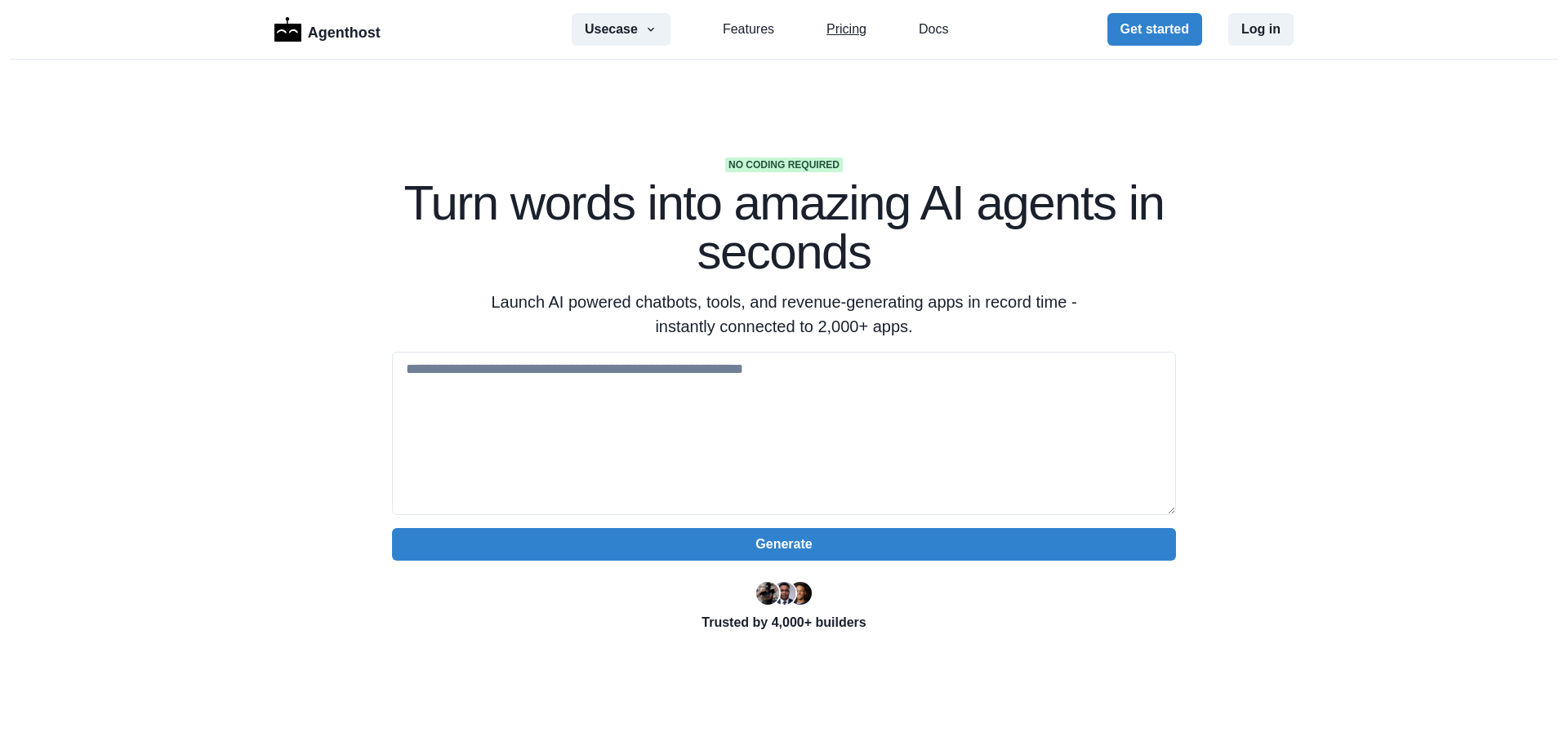
click at [845, 24] on link "Pricing" at bounding box center [846, 29] width 40 height 20
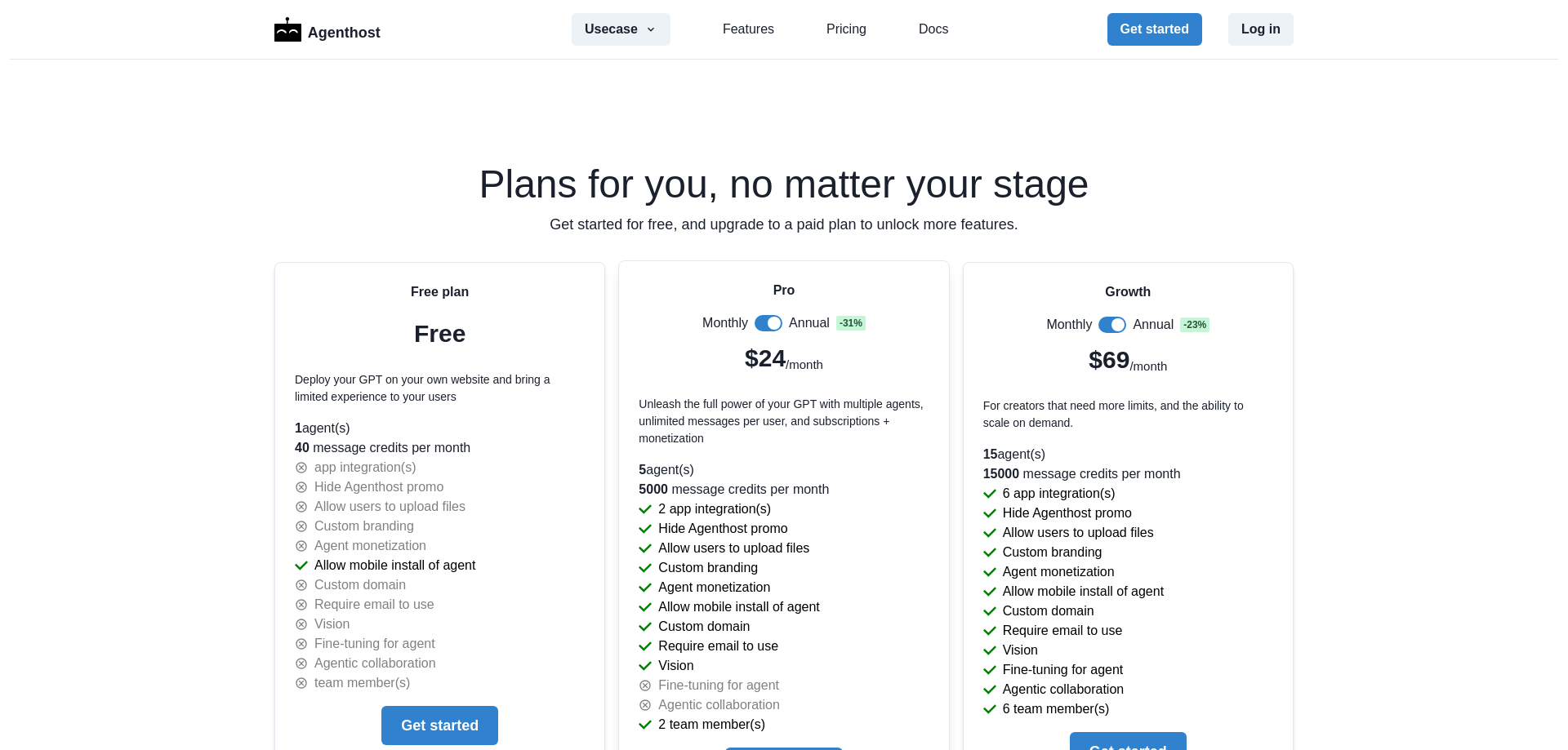
click at [772, 318] on span at bounding box center [774, 323] width 13 height 13
click at [1111, 321] on span at bounding box center [1117, 323] width 13 height 13
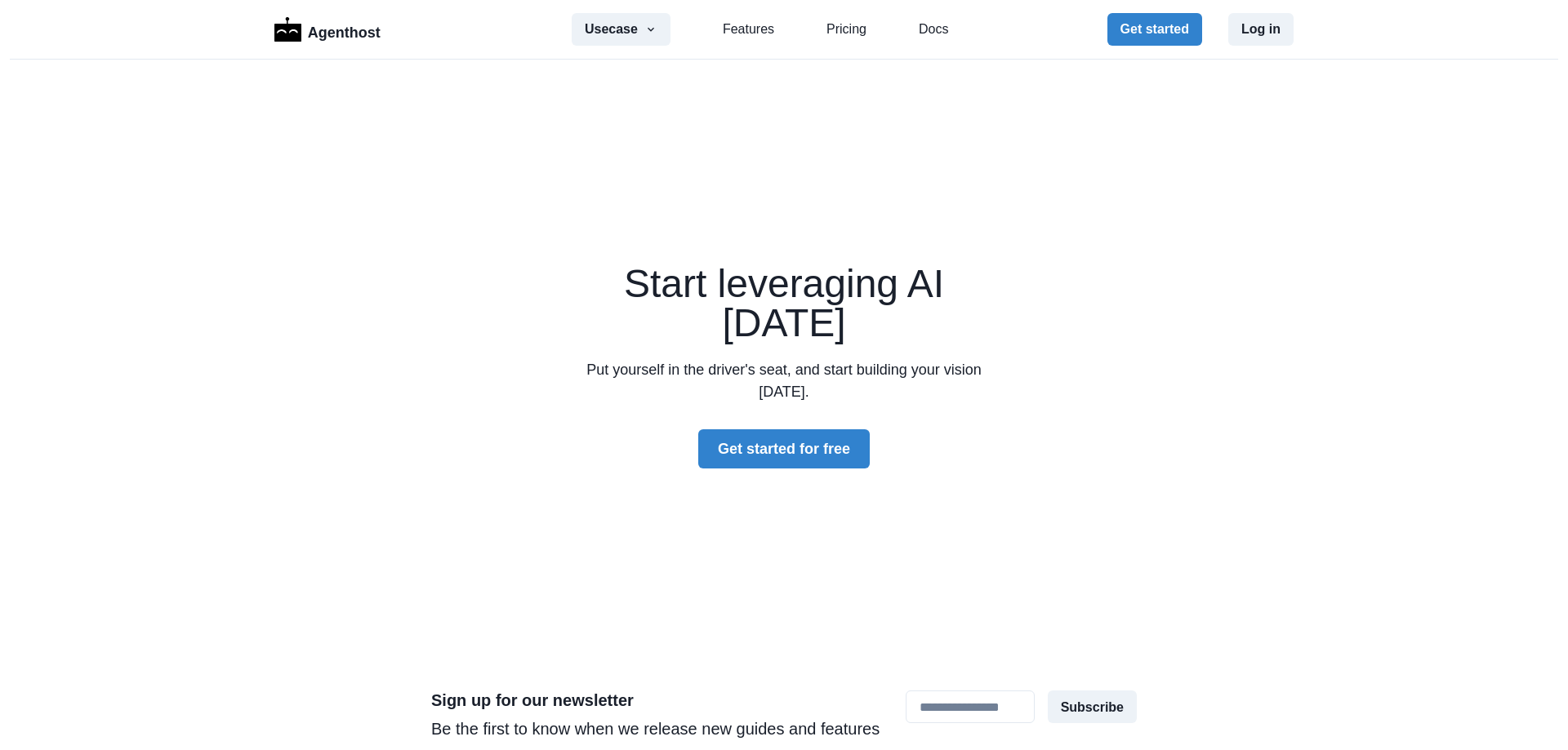
scroll to position [4891, 0]
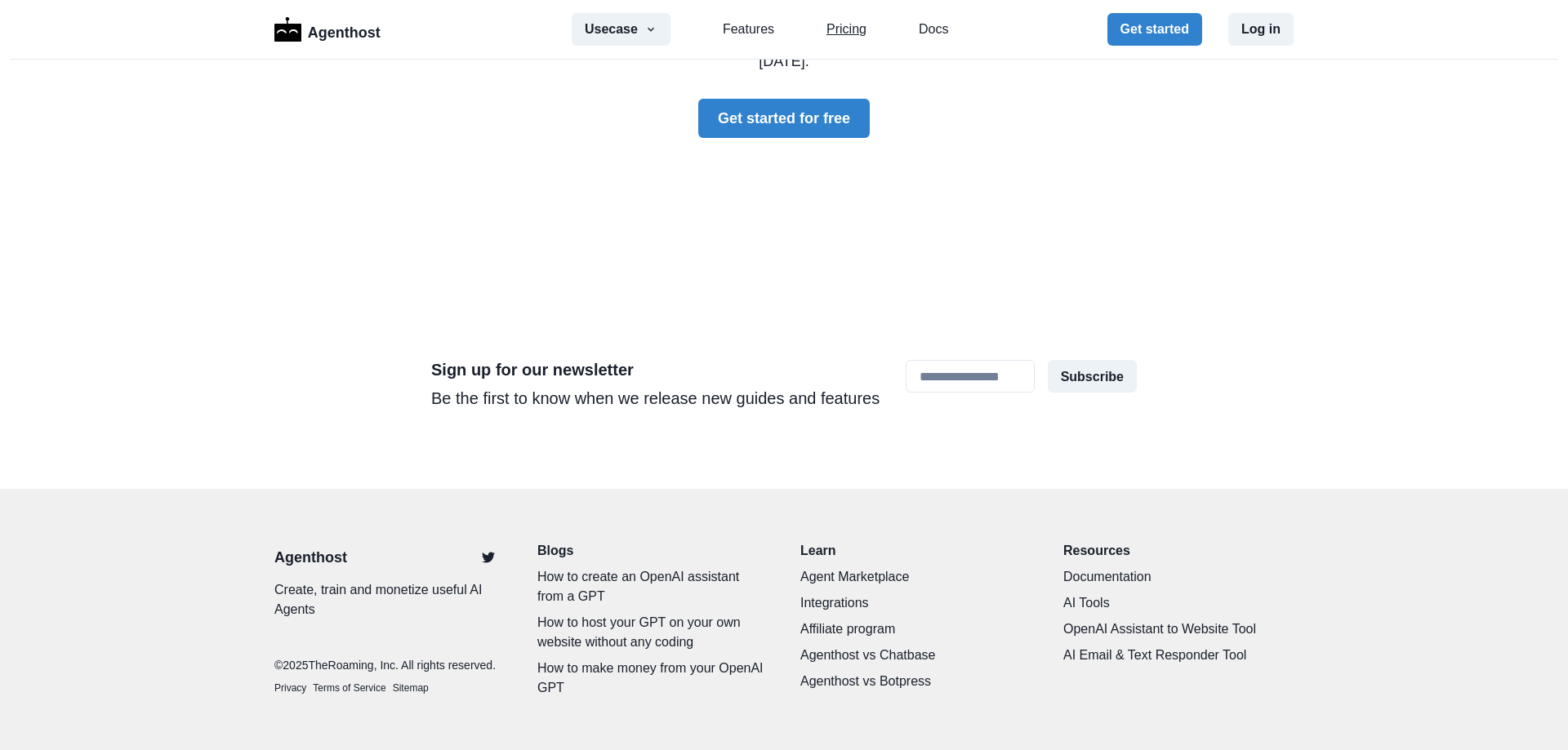
click at [840, 22] on link "Pricing" at bounding box center [846, 29] width 40 height 20
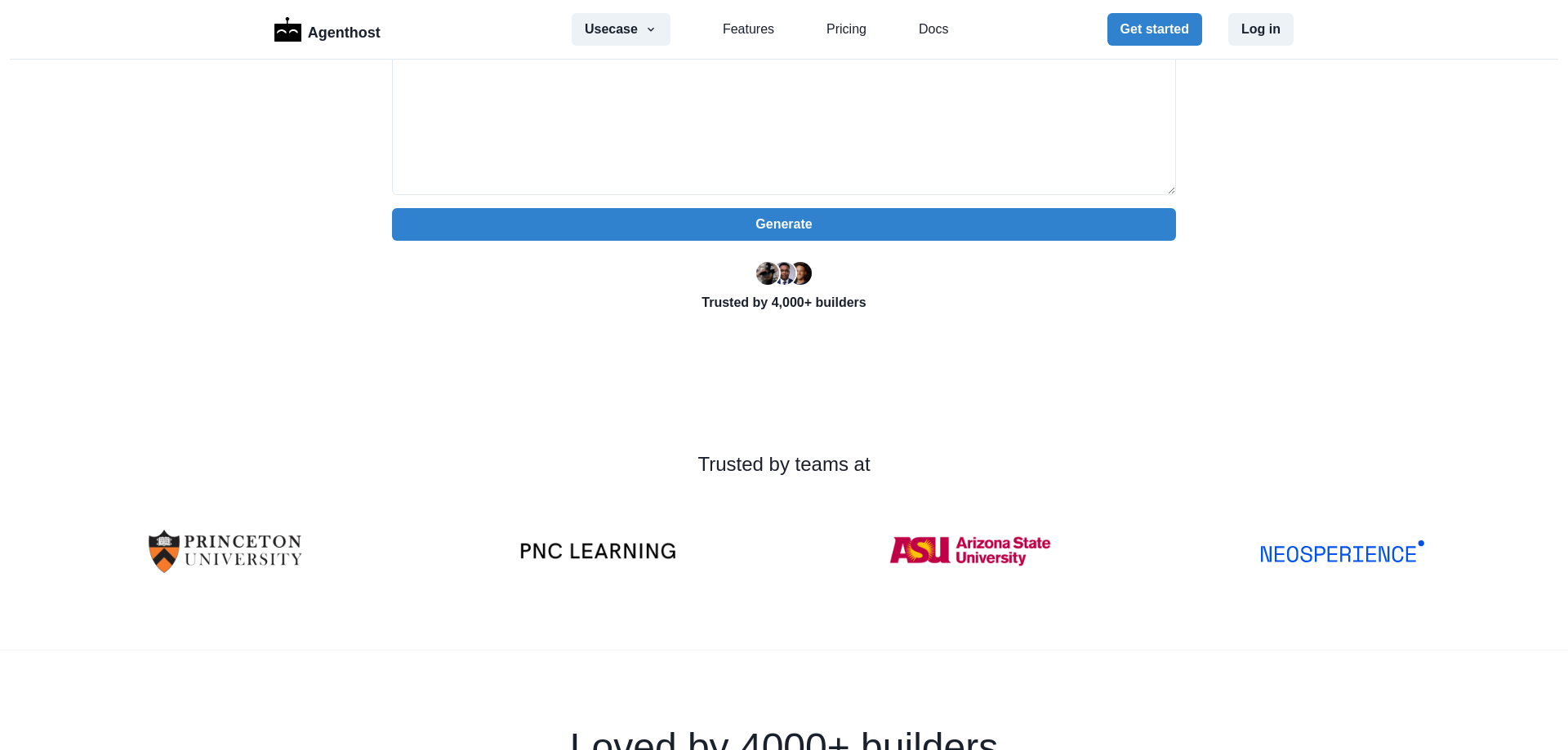
scroll to position [0, 0]
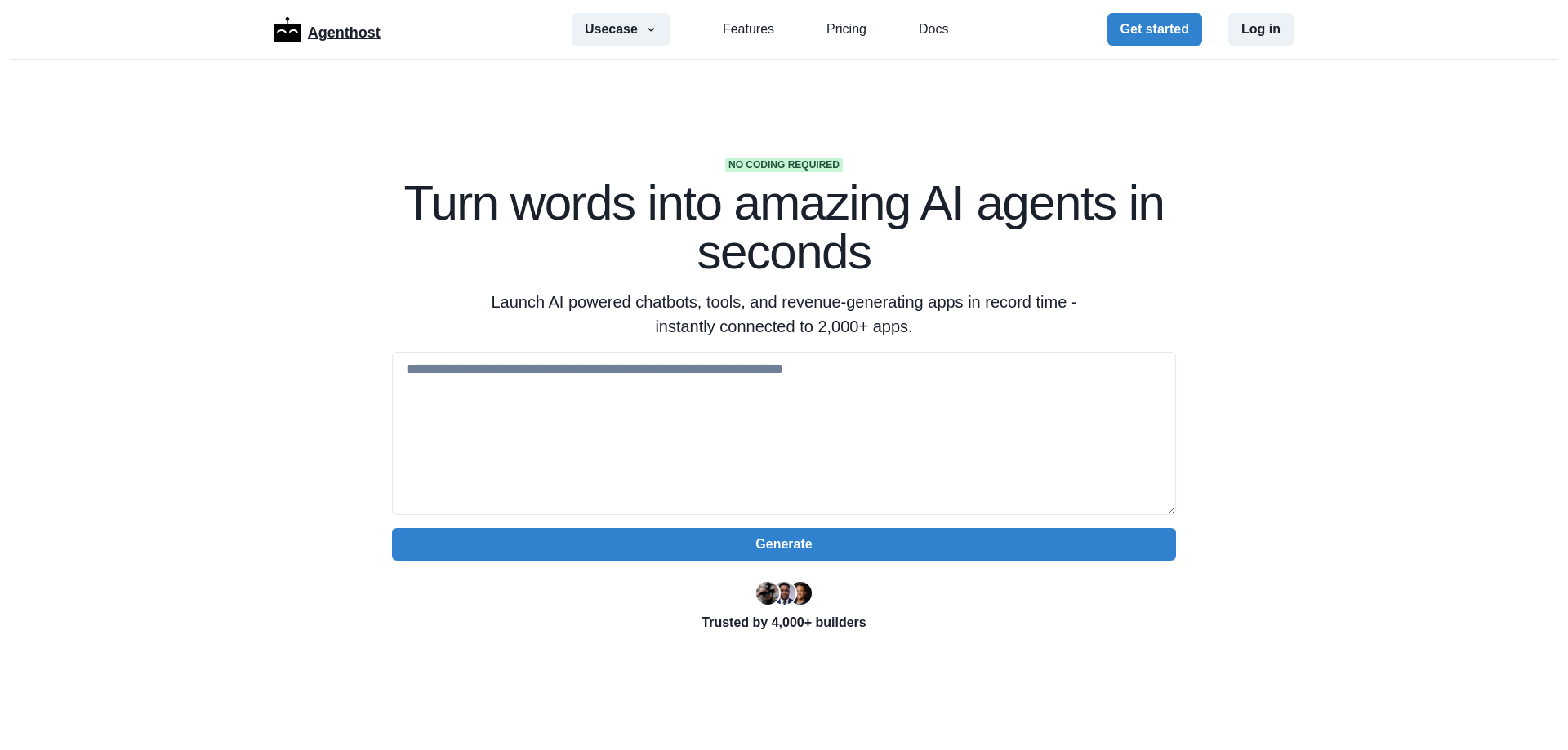
click at [332, 34] on p "Agenthost" at bounding box center [344, 29] width 72 height 28
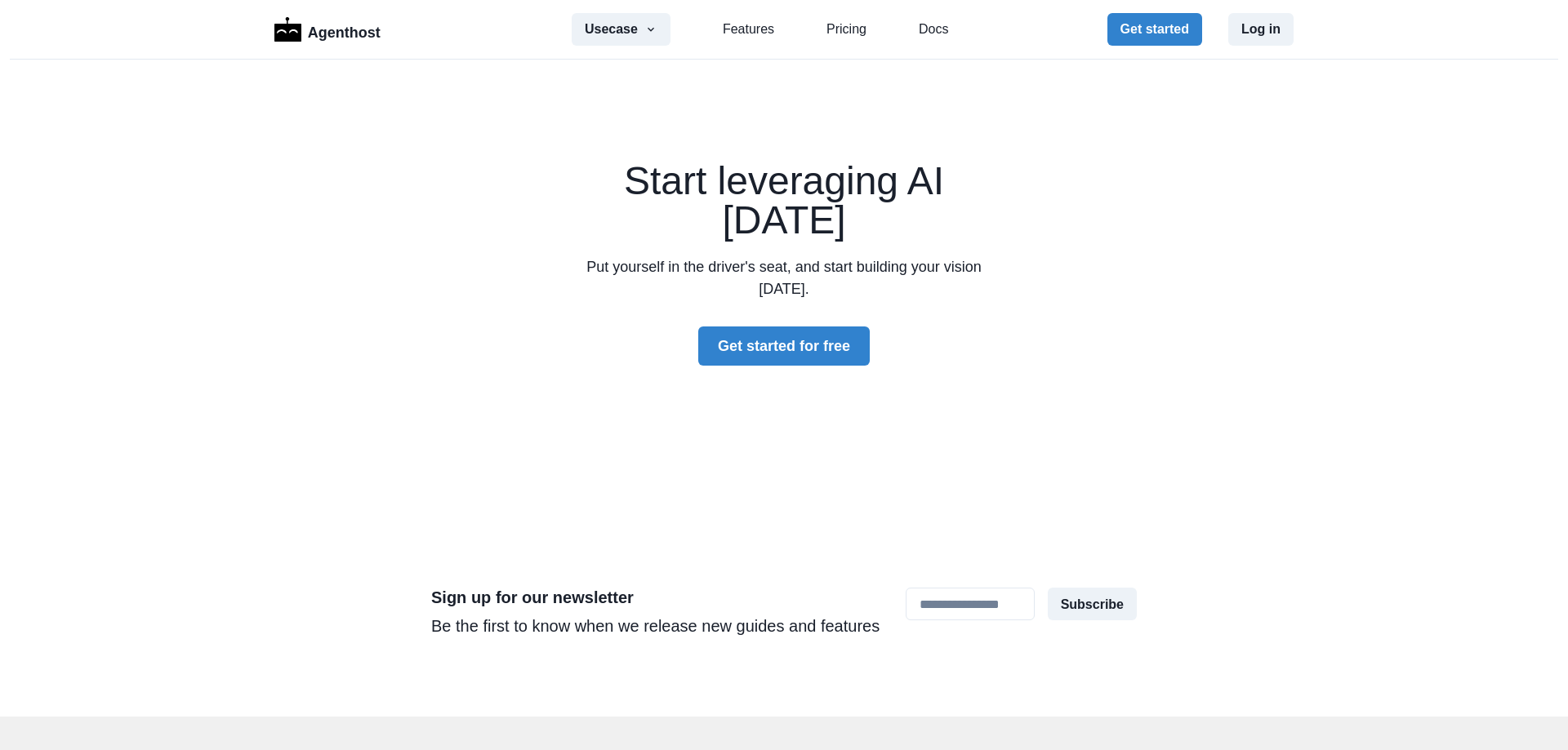
scroll to position [4891, 0]
